Goal: Communication & Community: Answer question/provide support

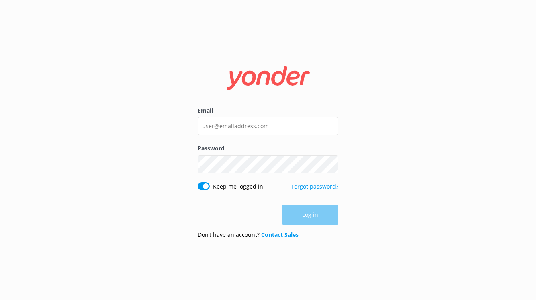
click at [248, 135] on div "Email" at bounding box center [268, 125] width 141 height 38
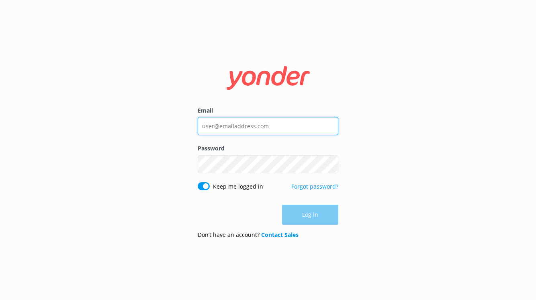
click at [244, 129] on input "Email" at bounding box center [268, 126] width 141 height 18
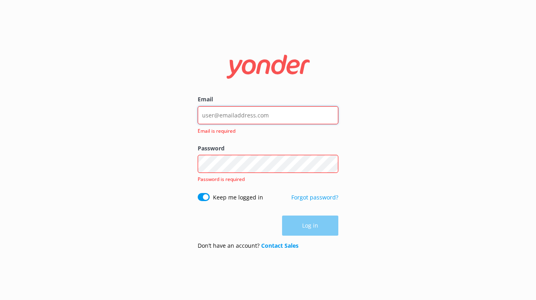
type input "[PERSON_NAME][EMAIL_ADDRESS][DOMAIN_NAME]"
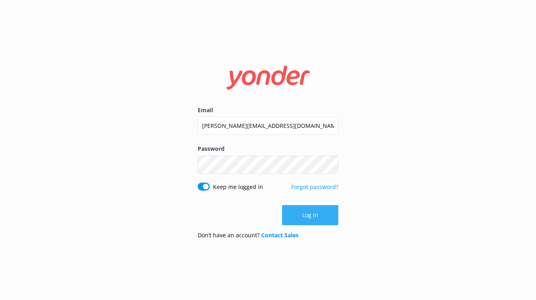
click at [312, 216] on button "Log in" at bounding box center [310, 215] width 56 height 20
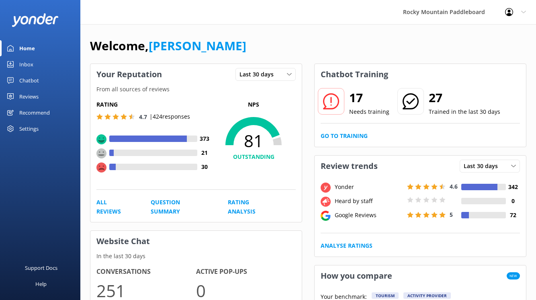
click at [35, 61] on link "Inbox" at bounding box center [40, 64] width 80 height 16
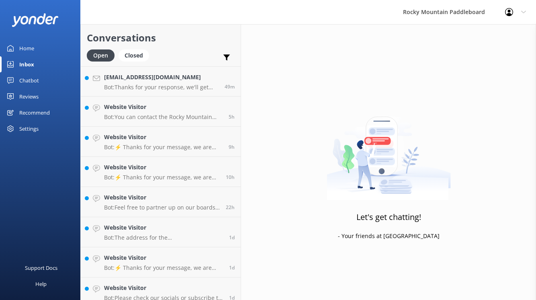
click at [35, 61] on link "Inbox" at bounding box center [40, 64] width 80 height 16
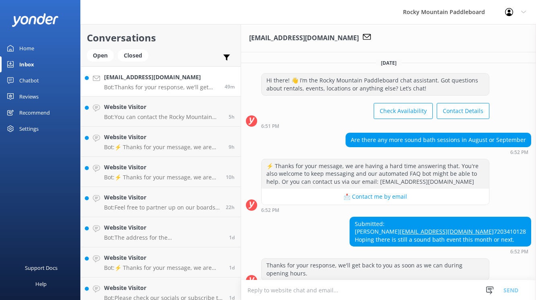
scroll to position [27, 0]
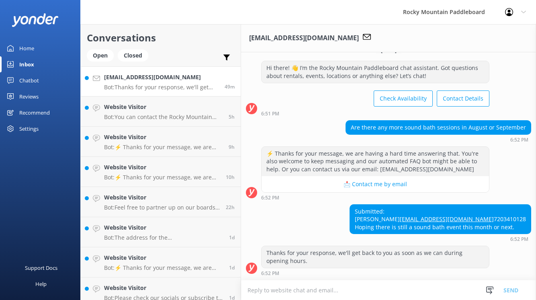
click at [281, 290] on textarea at bounding box center [388, 290] width 295 height 20
click at [298, 291] on textarea at bounding box center [388, 290] width 295 height 20
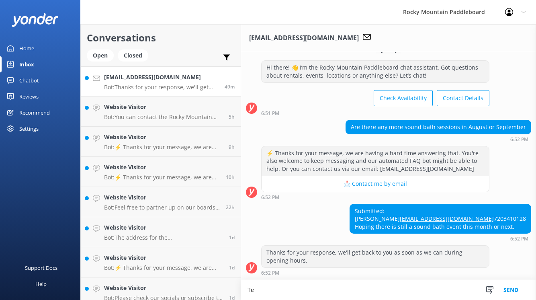
type textarea "T"
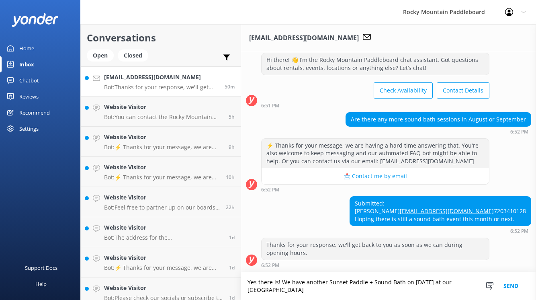
scroll to position [35, 0]
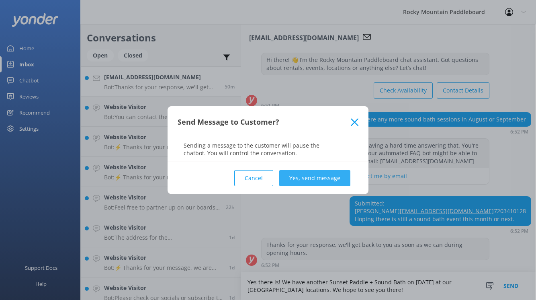
type textarea "Yes there is! We have another Sunset Paddle + Sound Bath on [DATE] at our [GEOG…"
click at [314, 178] on button "Yes, send message" at bounding box center [314, 178] width 71 height 16
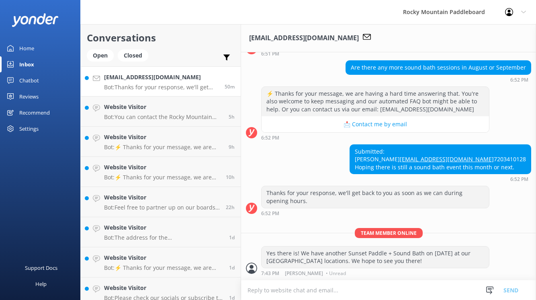
scroll to position [88, 0]
click at [156, 85] on p "Bot: Thanks for your response, we'll get back to you as soon as we can during o…" at bounding box center [161, 87] width 114 height 7
click at [163, 88] on p "Bot: Thanks for your response, we'll get back to you as soon as we can during o…" at bounding box center [161, 87] width 114 height 7
click at [159, 113] on div "Website Visitor Bot: You can contact the Rocky Mountain Paddleboard team at (72…" at bounding box center [163, 111] width 118 height 18
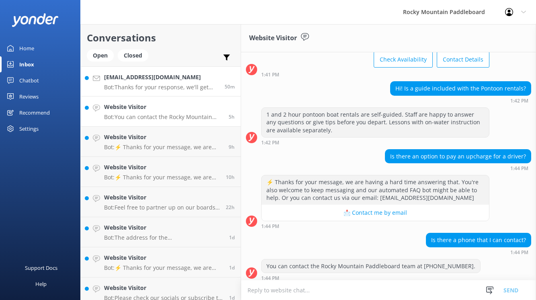
scroll to position [56, 0]
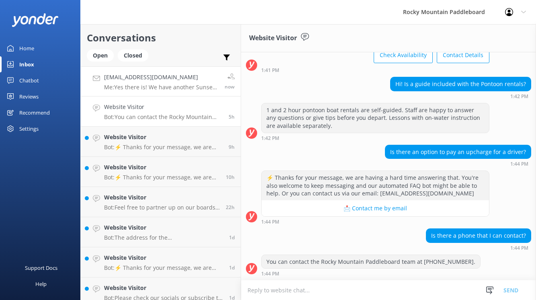
click at [175, 94] on link "beckymk2000@yahoo.com Me: Yes there is! We have another Sunset Paddle + Sound B…" at bounding box center [161, 81] width 160 height 30
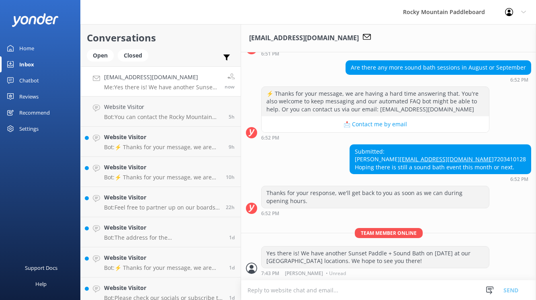
scroll to position [88, 0]
